Goal: Information Seeking & Learning: Learn about a topic

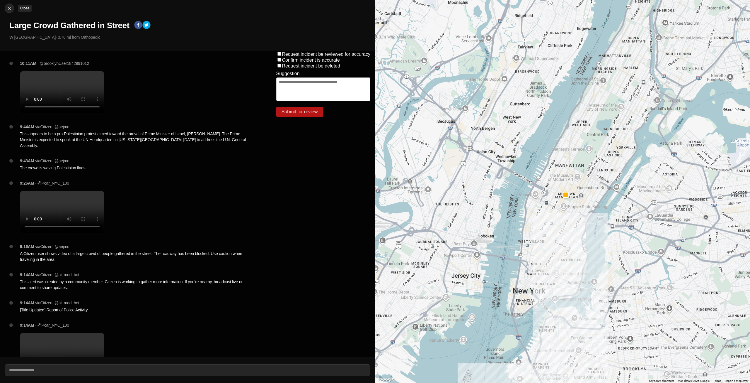
click at [9, 7] on img at bounding box center [9, 8] width 6 height 6
select select "*"
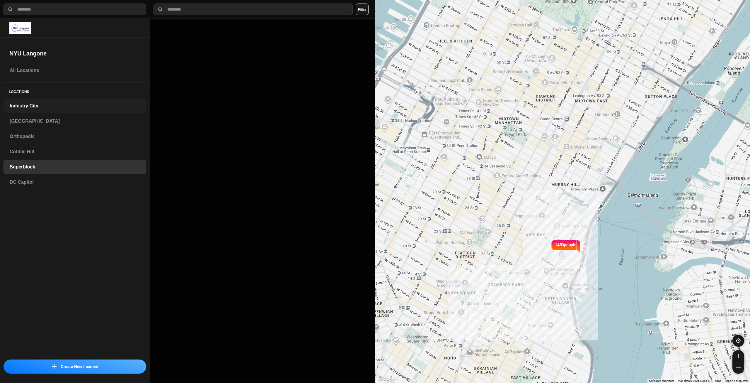
click at [31, 108] on h3 "Industry City" at bounding box center [75, 105] width 130 height 7
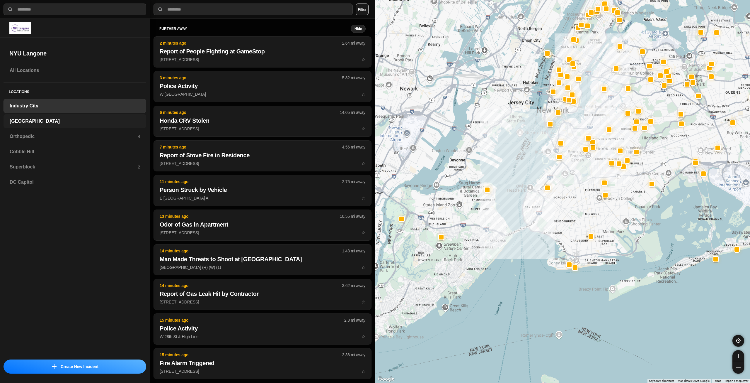
click at [42, 123] on h3 "[GEOGRAPHIC_DATA]" at bounding box center [75, 121] width 130 height 7
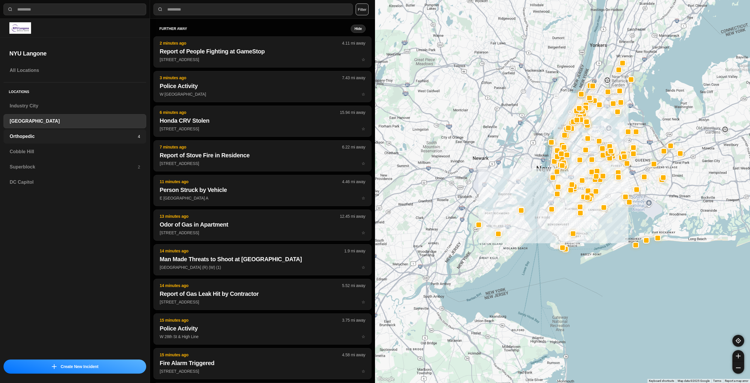
click at [84, 133] on h3 "Orthopedic" at bounding box center [74, 136] width 128 height 7
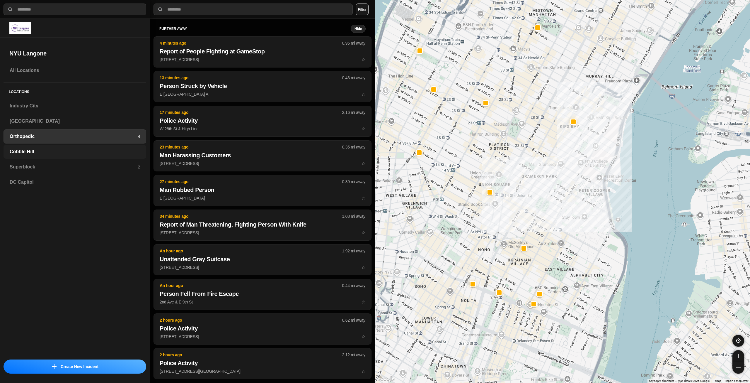
click at [50, 153] on h3 "Cobble Hill" at bounding box center [75, 151] width 130 height 7
